Goal: Transaction & Acquisition: Purchase product/service

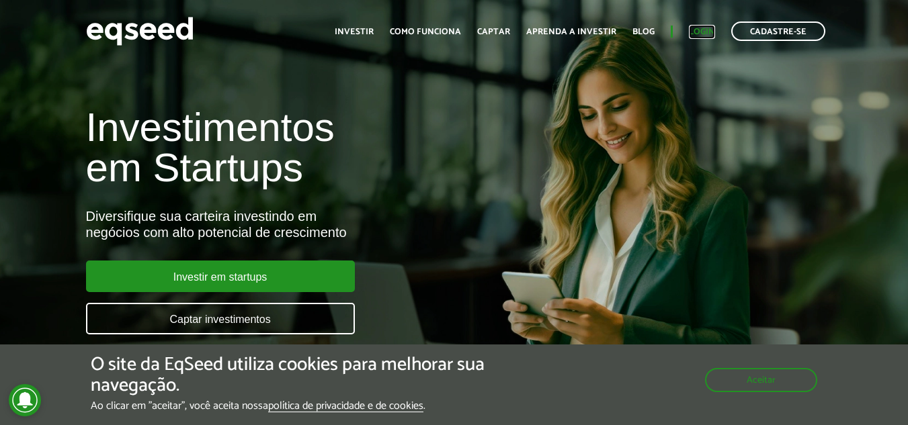
click at [697, 28] on link "Login" at bounding box center [702, 32] width 26 height 9
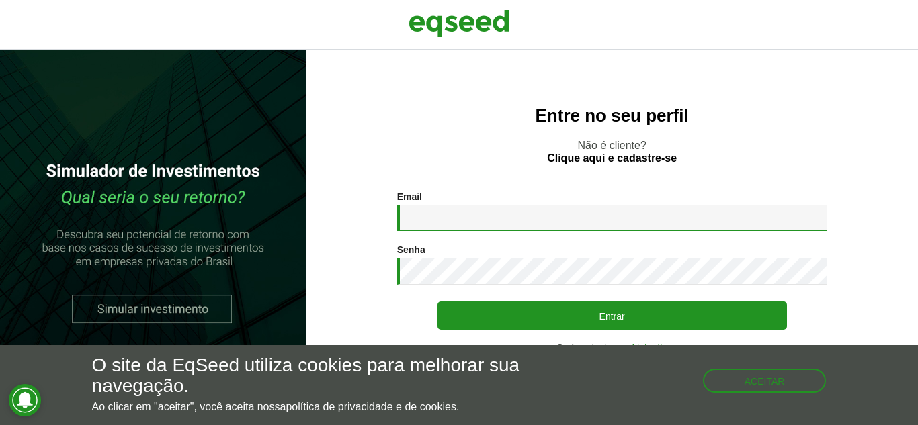
click at [458, 219] on input "Email *" at bounding box center [612, 218] width 430 height 26
type input "**********"
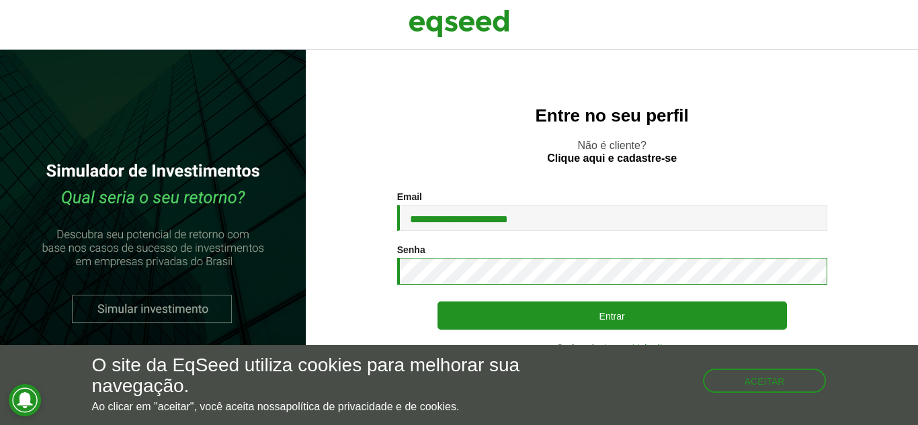
click at [437, 302] on button "Entrar" at bounding box center [611, 316] width 349 height 28
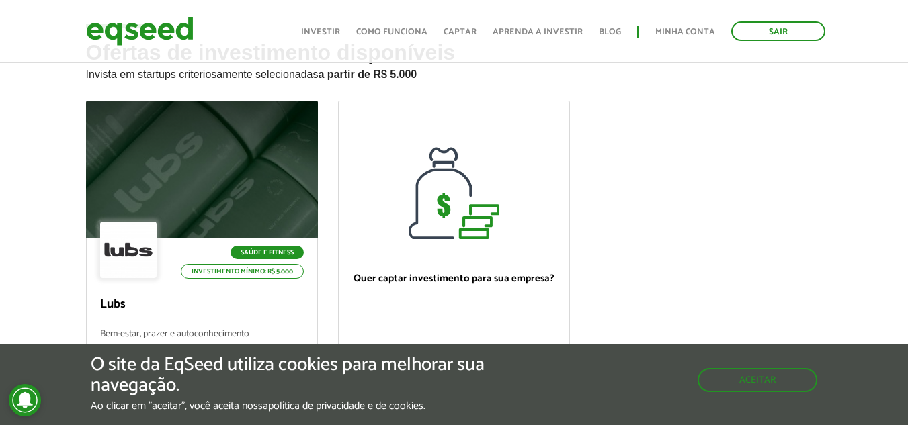
scroll to position [73, 0]
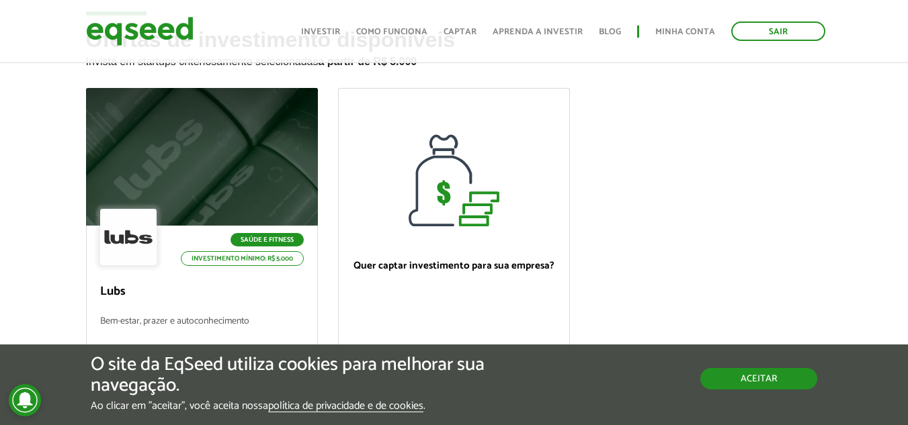
click at [740, 379] on button "Aceitar" at bounding box center [758, 379] width 117 height 22
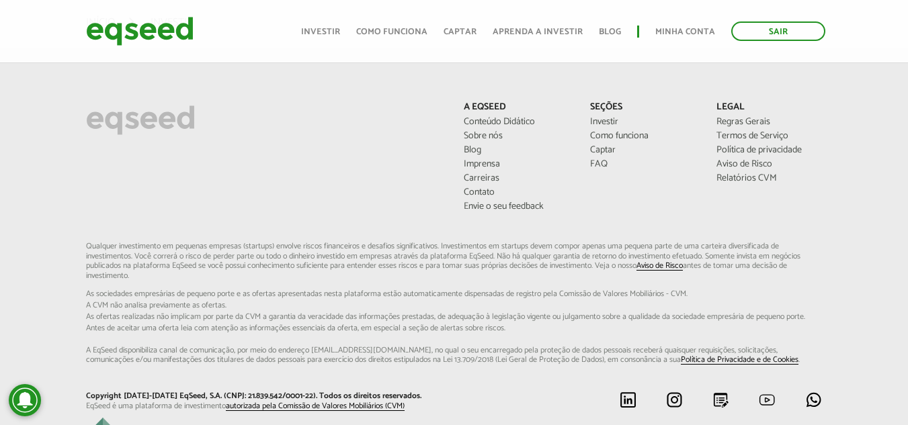
scroll to position [0, 0]
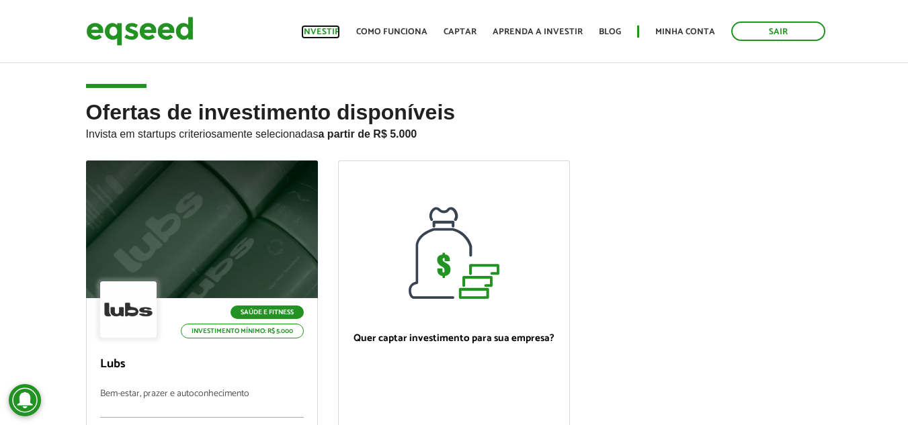
click at [315, 34] on link "Investir" at bounding box center [320, 32] width 39 height 9
click at [329, 35] on link "Investir" at bounding box center [320, 32] width 39 height 9
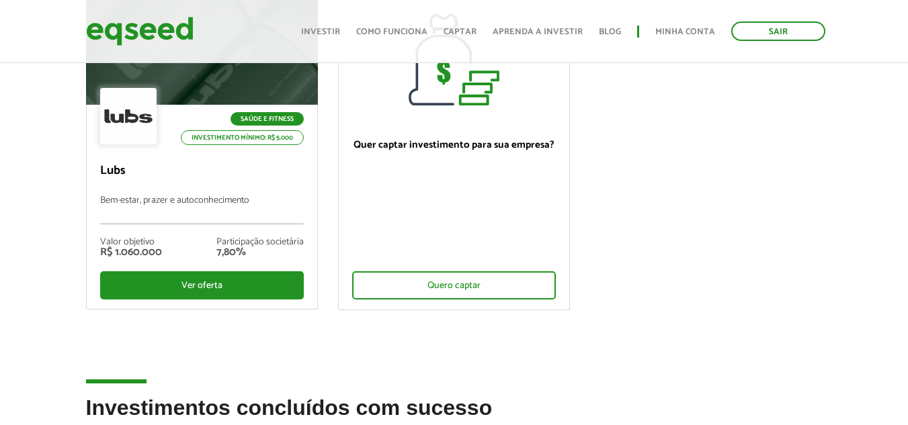
scroll to position [206, 0]
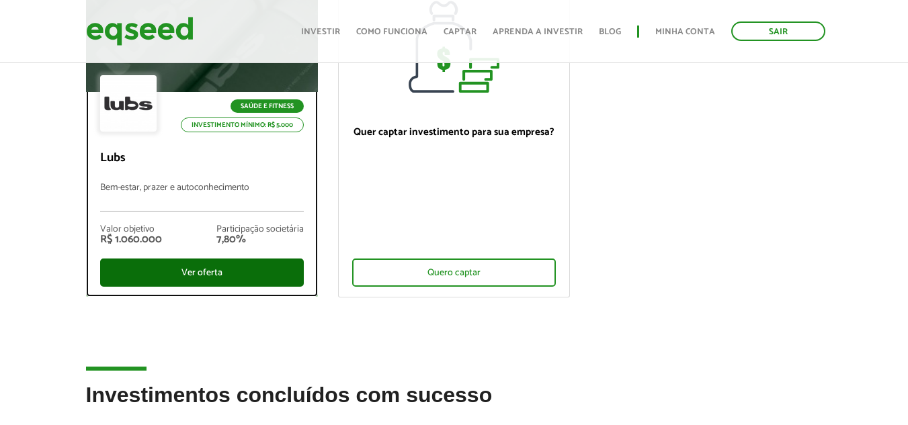
click at [171, 268] on div "Ver oferta" at bounding box center [202, 273] width 204 height 28
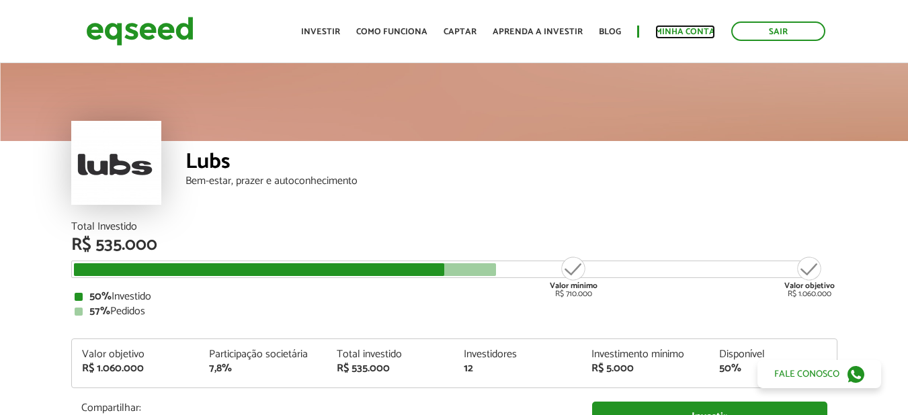
click at [672, 29] on link "Minha conta" at bounding box center [685, 32] width 60 height 9
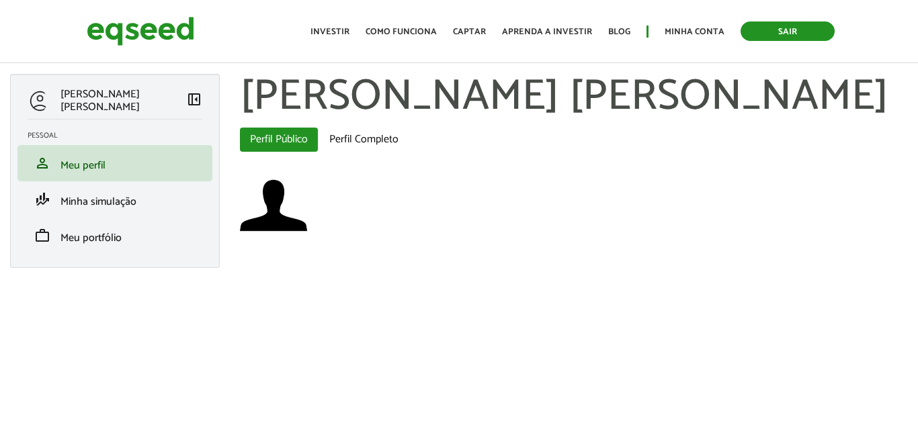
click at [787, 36] on link "Sair" at bounding box center [787, 31] width 94 height 19
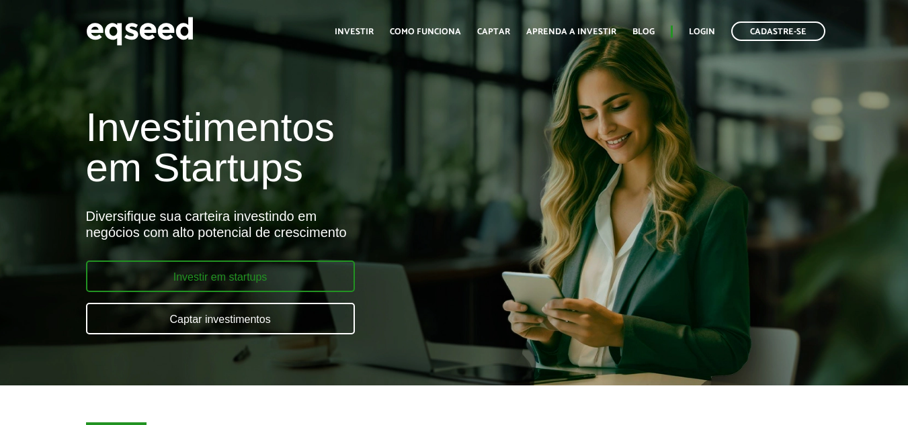
click at [336, 279] on link "Investir em startups" at bounding box center [220, 277] width 269 height 32
